Goal: Find specific page/section: Find specific page/section

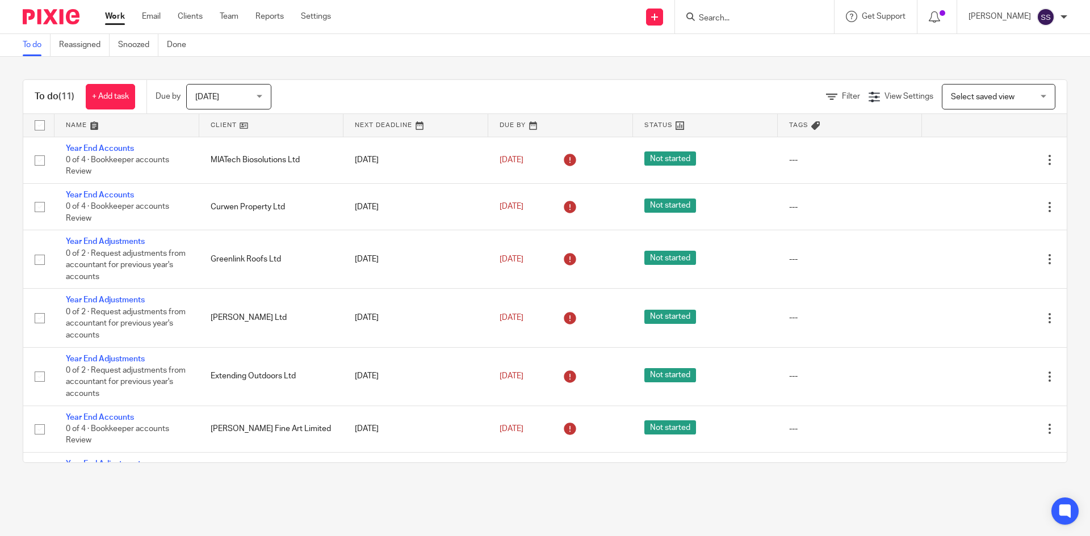
click at [752, 31] on div at bounding box center [754, 16] width 159 height 33
click at [756, 20] on input "Search" at bounding box center [749, 19] width 102 height 10
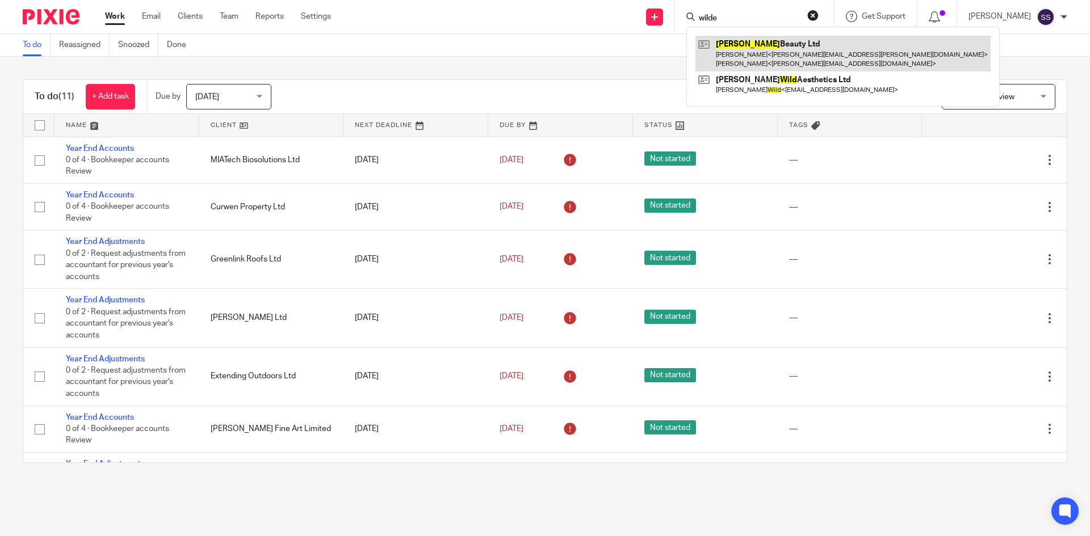
type input "wilde"
click at [749, 58] on link at bounding box center [842, 53] width 295 height 35
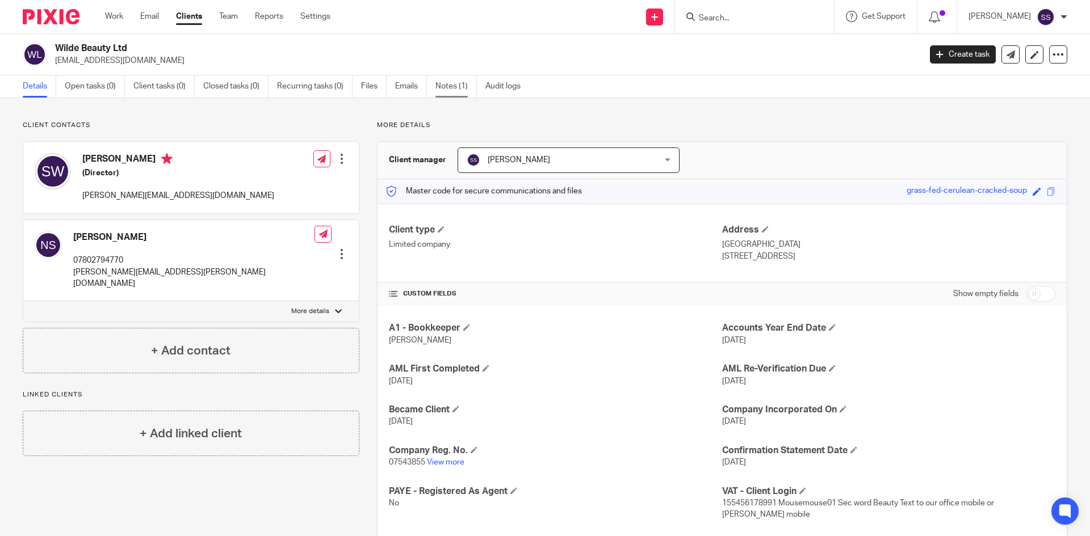
click at [460, 83] on link "Notes (1)" at bounding box center [455, 87] width 41 height 22
